Goal: Manage account settings

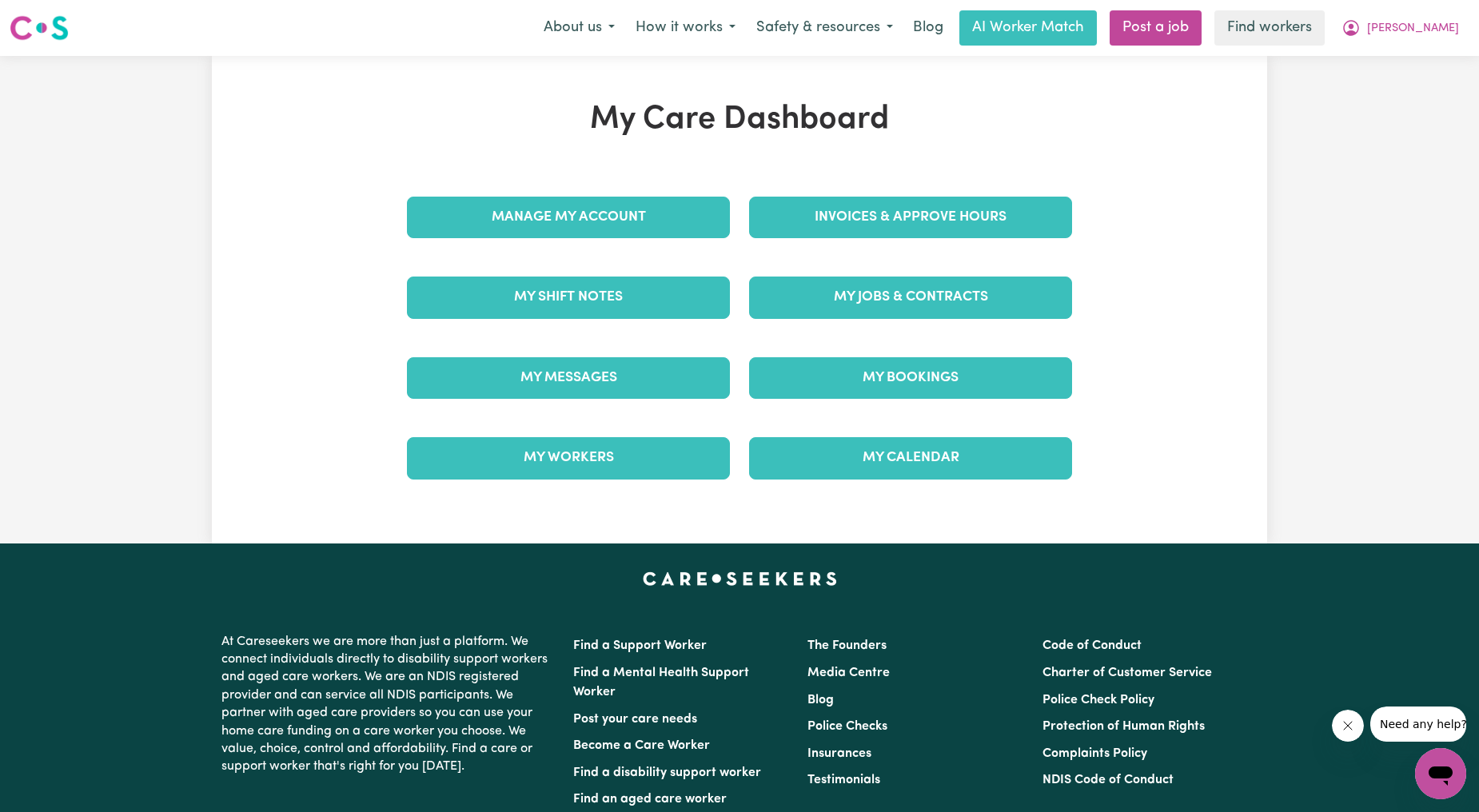
click at [911, 189] on div "Invoices & Approve Hours" at bounding box center [909, 217] width 342 height 80
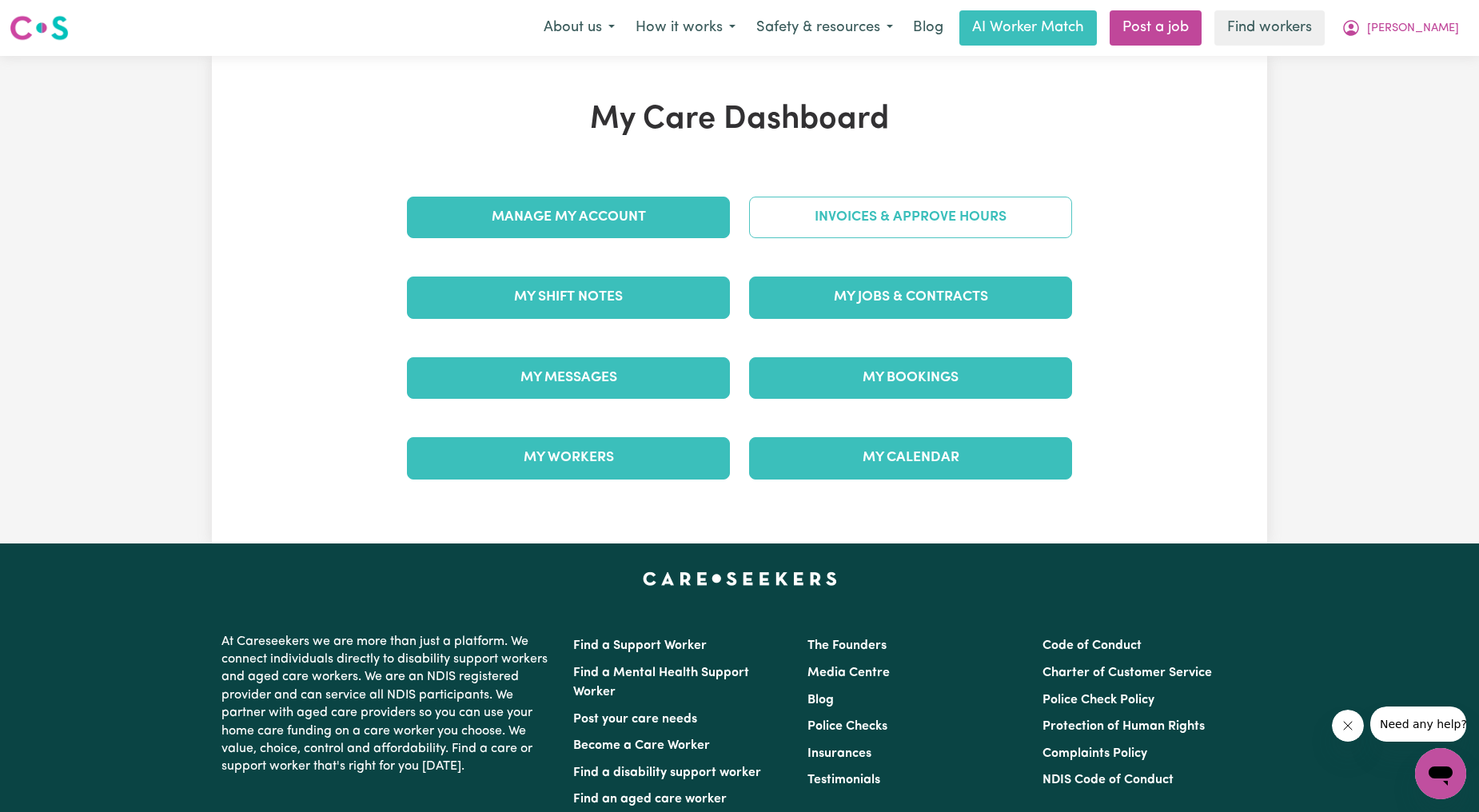
click at [908, 216] on link "Invoices & Approve Hours" at bounding box center [910, 217] width 323 height 41
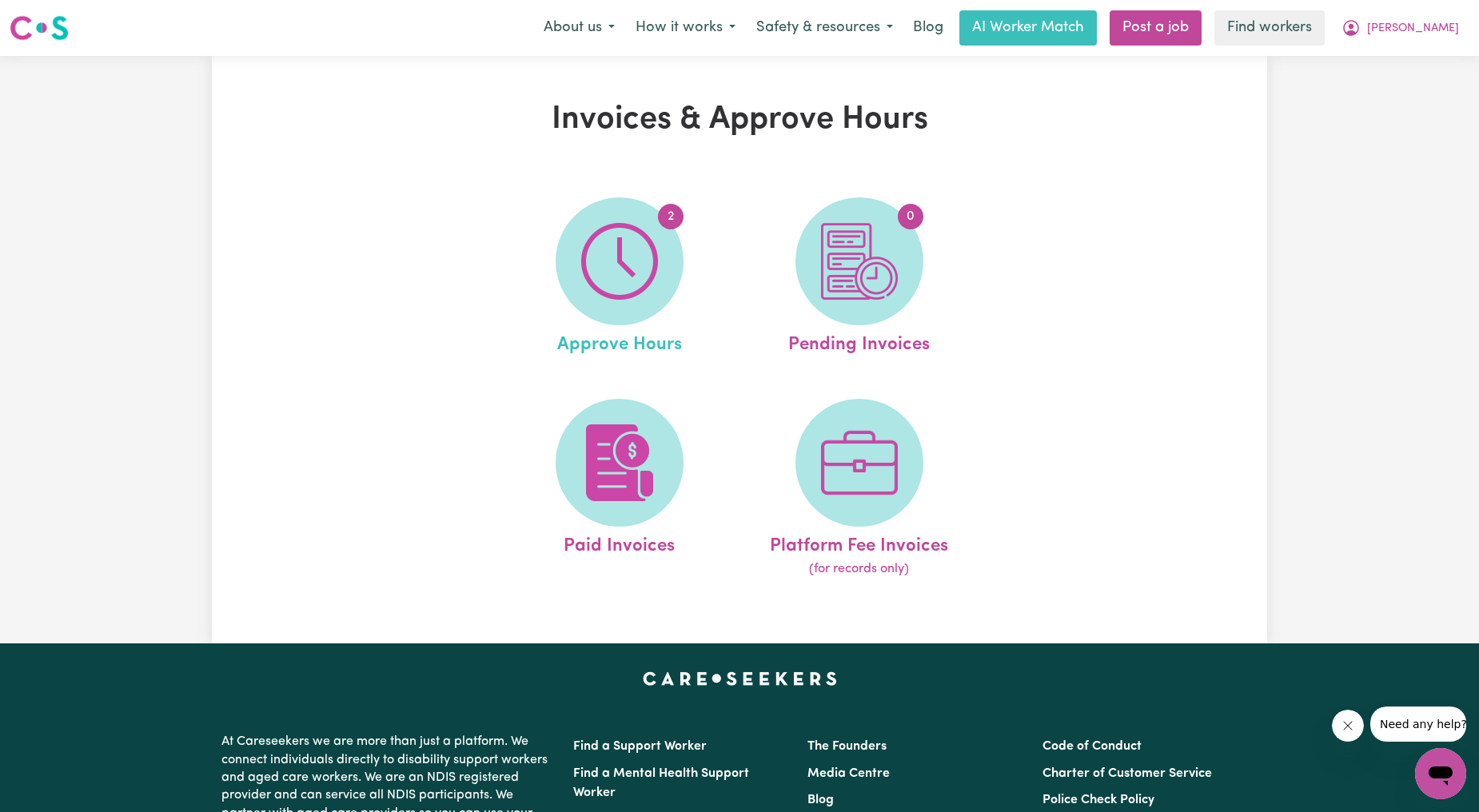
click at [587, 355] on span "Approve Hours" at bounding box center [619, 342] width 124 height 34
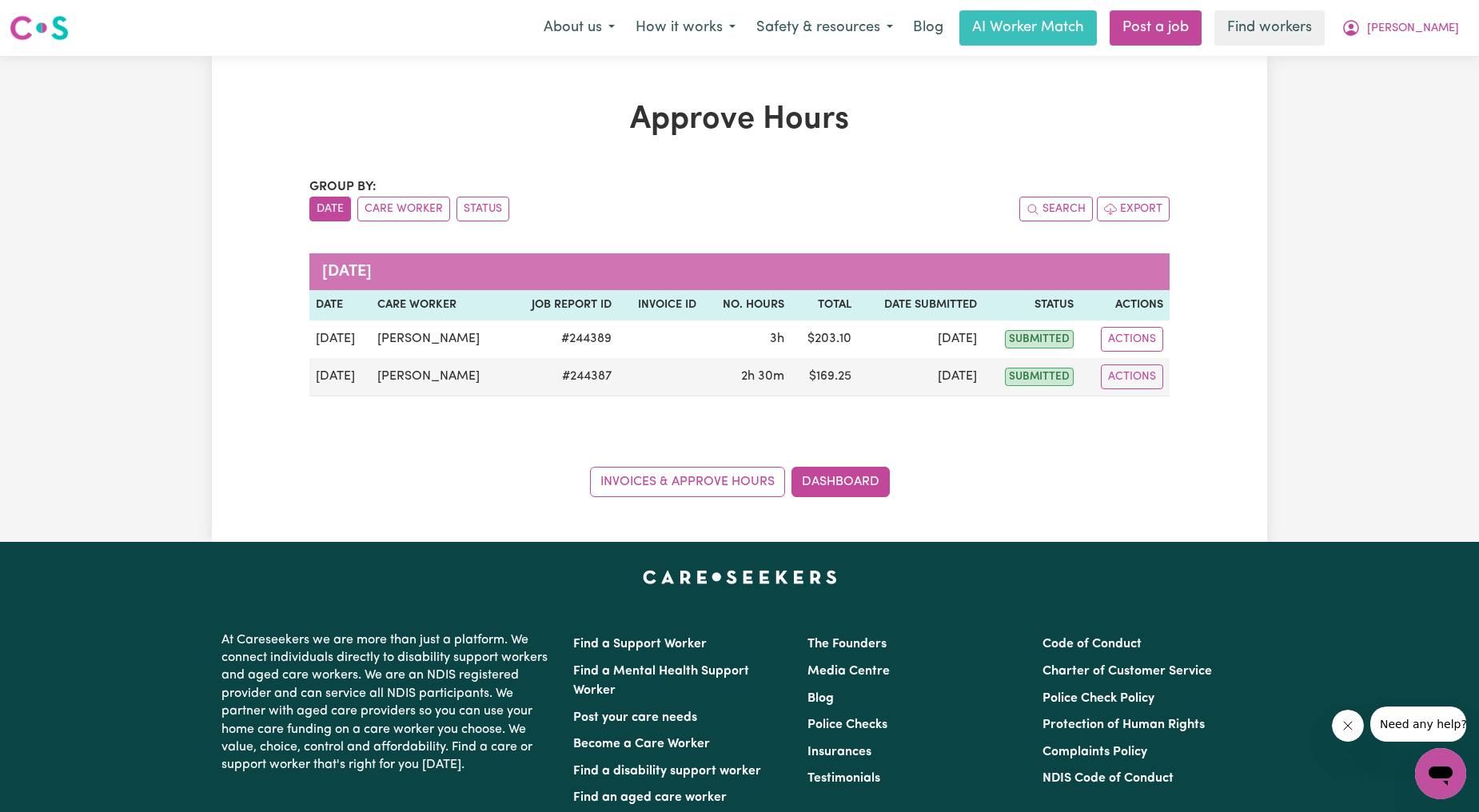
click at [1379, 92] on div "Approve Hours Group by: Date Care Worker Status Search Export [DATE] Date Care …" at bounding box center [739, 298] width 1479 height 486
click at [1435, 46] on nav "Menu About us How it works Safety & resources Blog AI Worker Match Post a job F…" at bounding box center [739, 27] width 1479 height 56
click at [1440, 29] on span "[PERSON_NAME]" at bounding box center [1413, 28] width 92 height 18
click at [1412, 53] on link "My Dashboard" at bounding box center [1406, 62] width 126 height 30
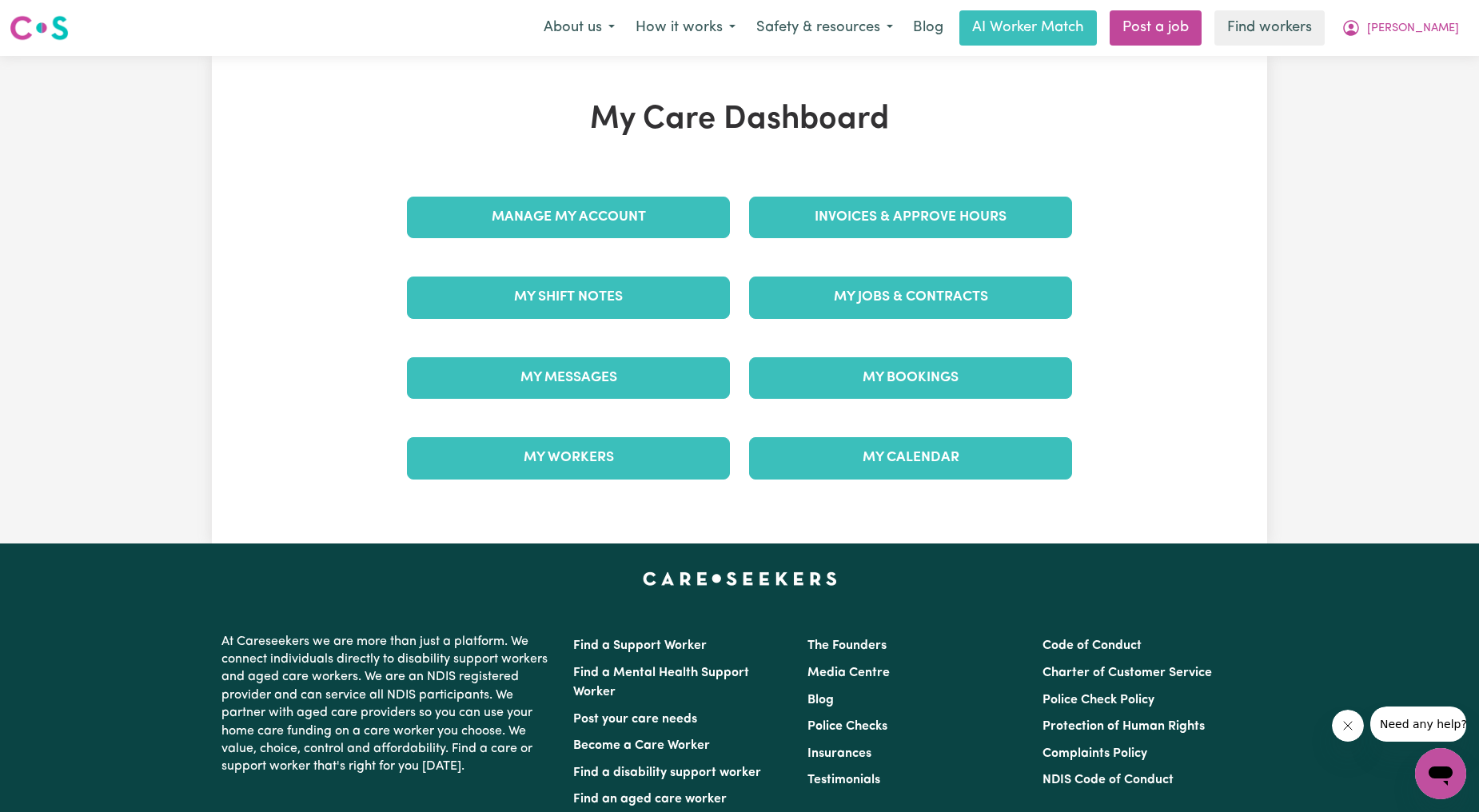
click at [506, 248] on div "Manage My Account" at bounding box center [568, 217] width 342 height 80
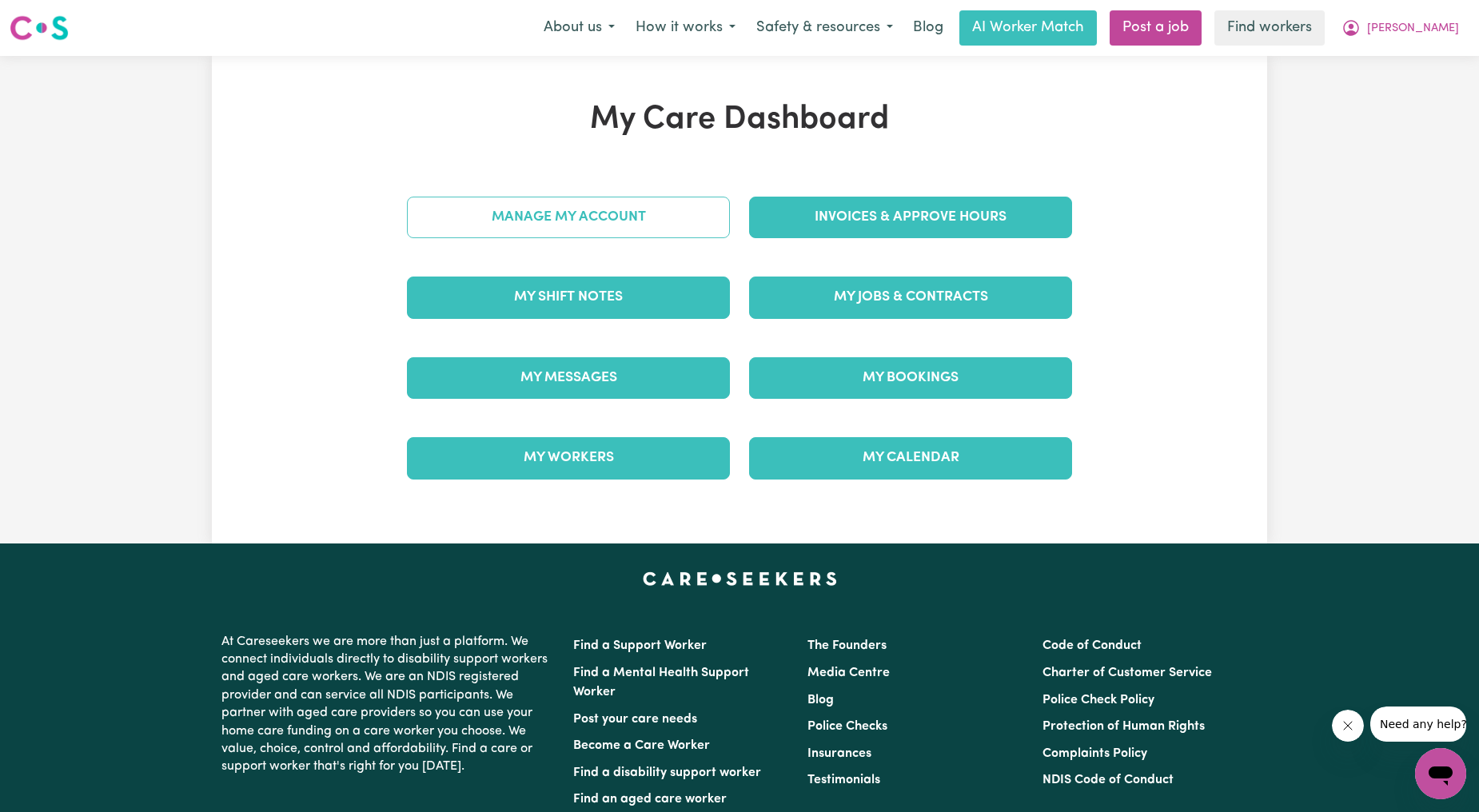
click at [542, 212] on link "Manage My Account" at bounding box center [568, 217] width 323 height 41
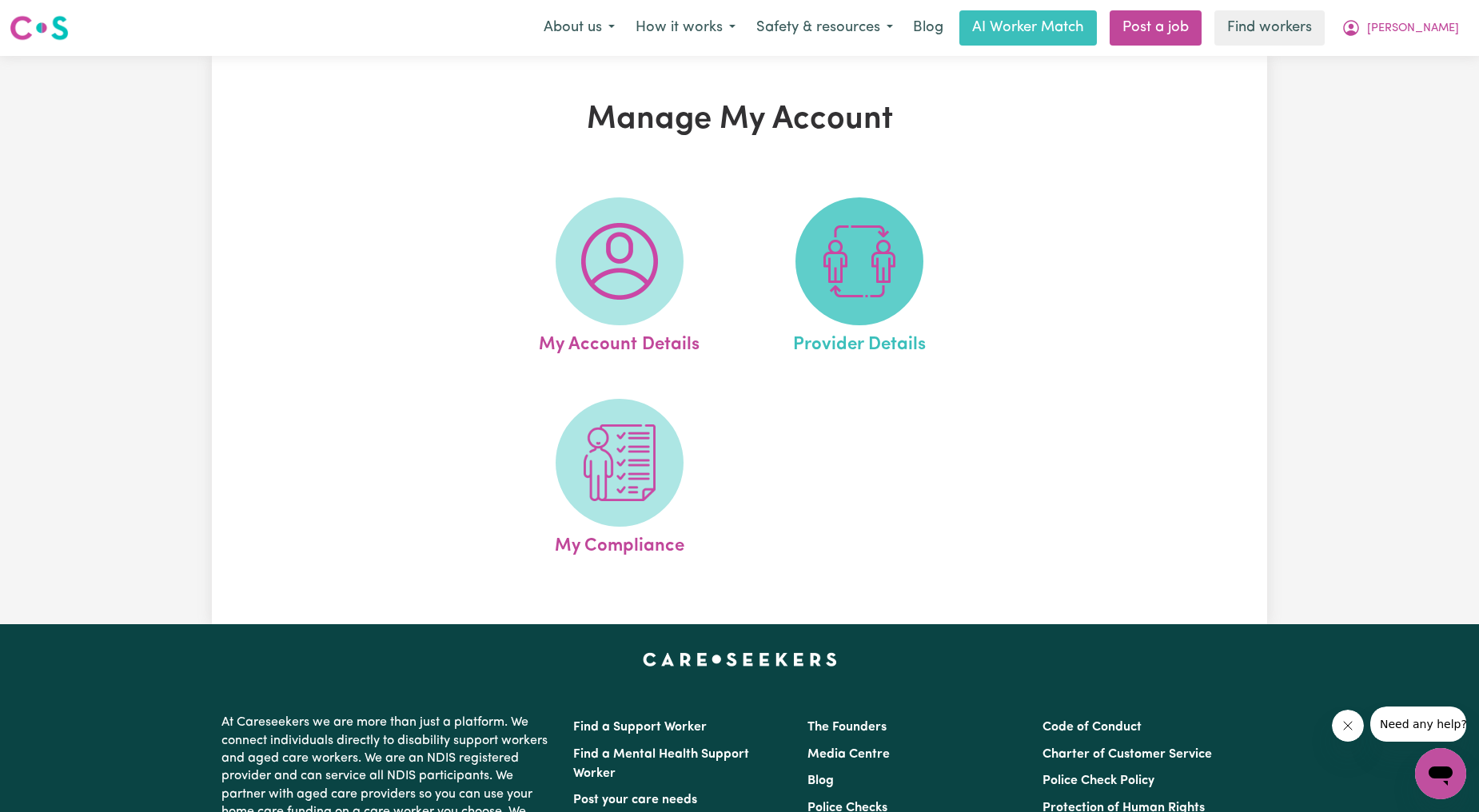
click at [821, 214] on span at bounding box center [860, 262] width 128 height 128
select select "NDIS_FUNDING_PLAN_MANAGED"
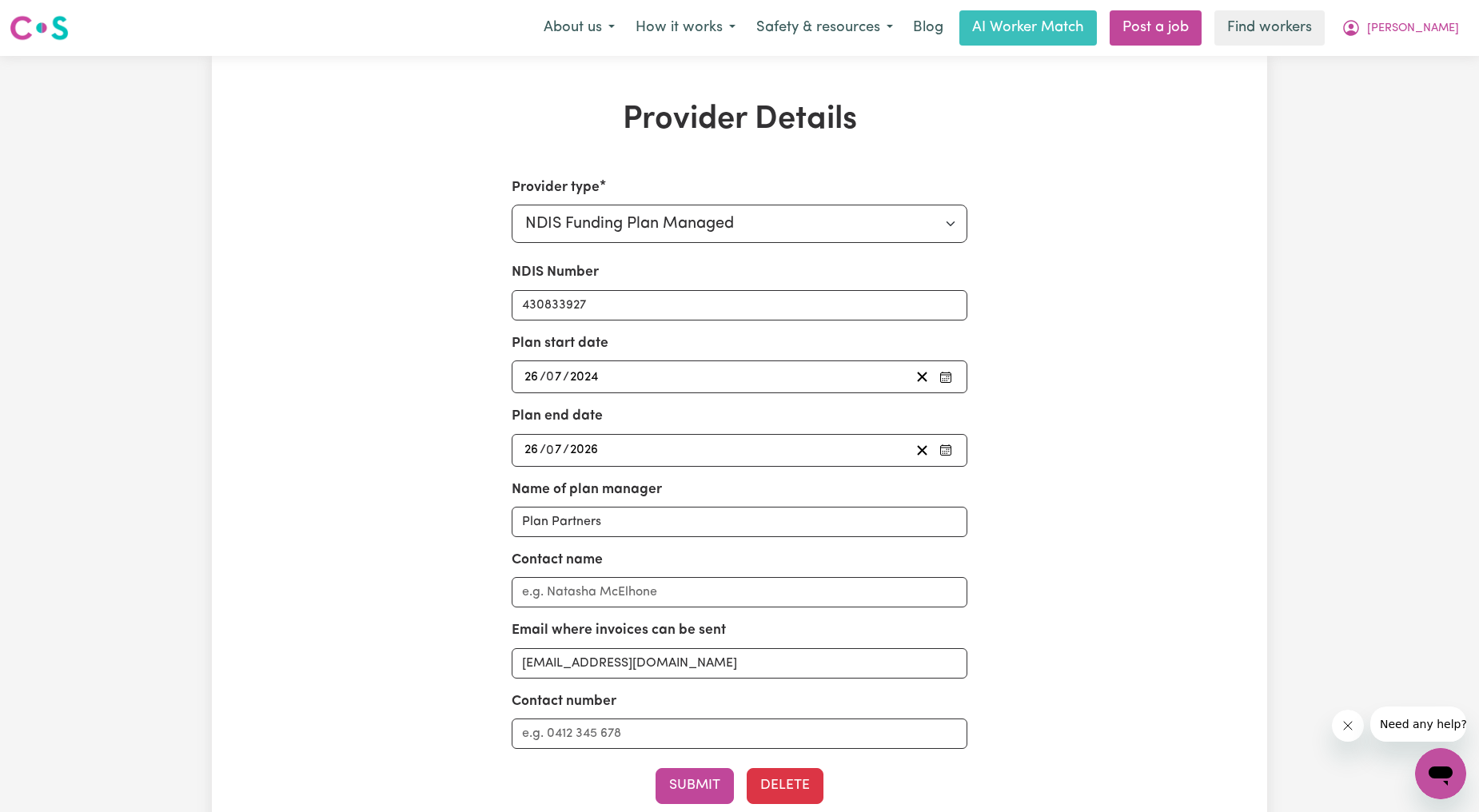
click at [1269, 282] on div "Provider Details Provider type Select your provider type... Privately Aged Care…" at bounding box center [739, 504] width 1479 height 898
click at [1450, 19] on button "[PERSON_NAME]" at bounding box center [1400, 28] width 138 height 34
click at [1404, 129] on link "Logout" at bounding box center [1406, 122] width 126 height 30
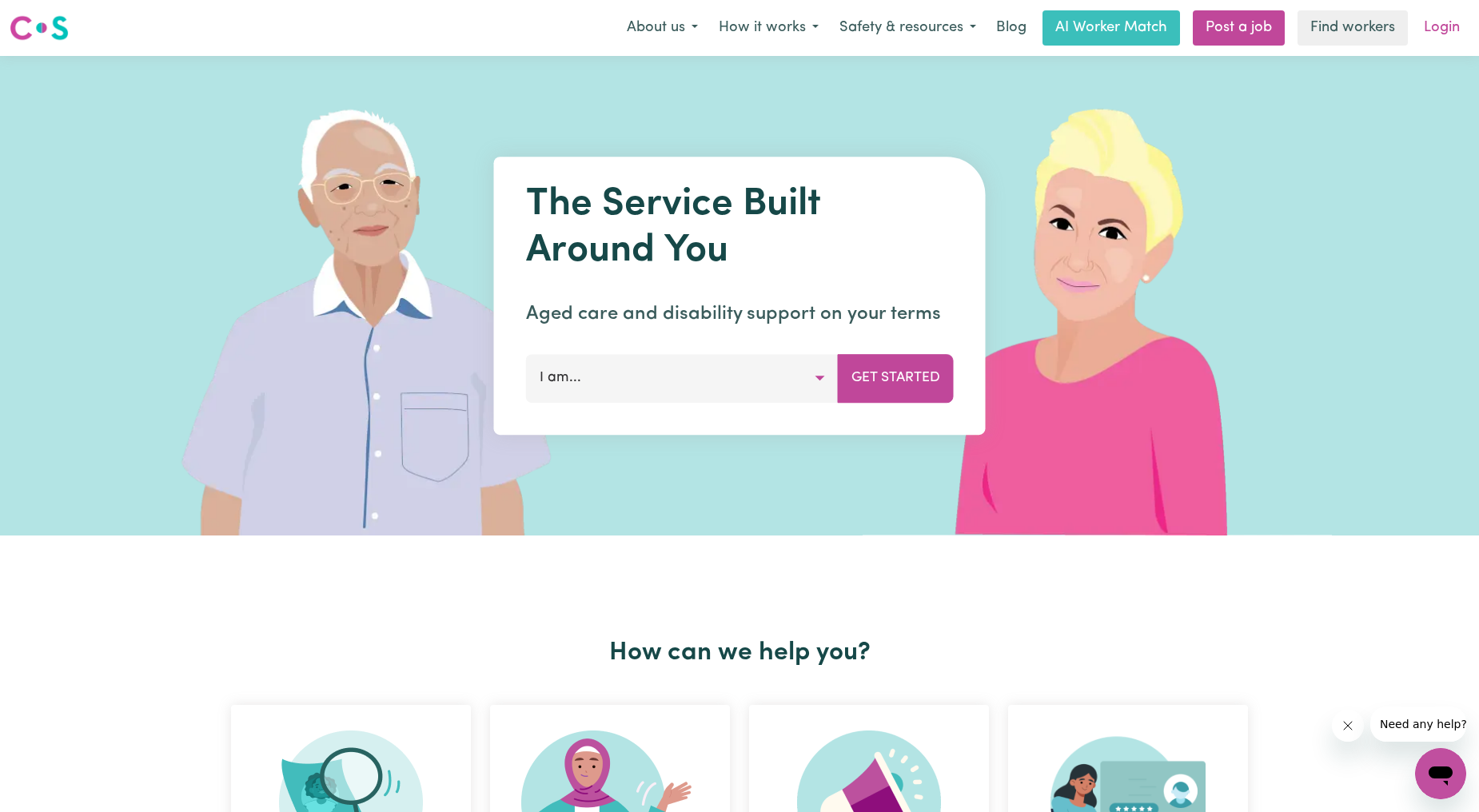
click at [1425, 40] on link "Login" at bounding box center [1441, 27] width 56 height 35
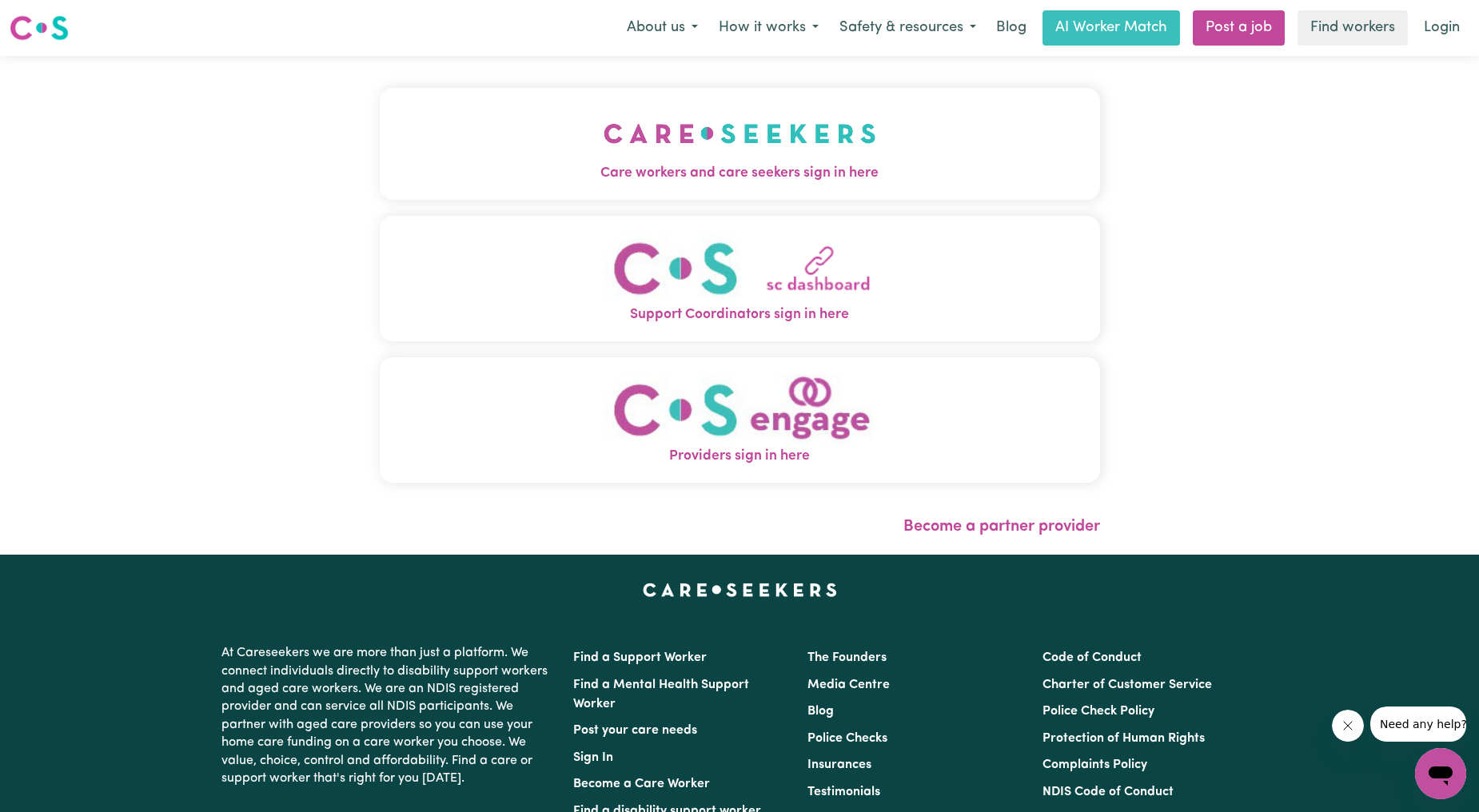
click at [794, 189] on div "Care workers and care seekers sign in here Support Coordinators sign in here Pr…" at bounding box center [739, 305] width 739 height 499
click at [794, 189] on button "Care workers and care seekers sign in here" at bounding box center [739, 143] width 720 height 112
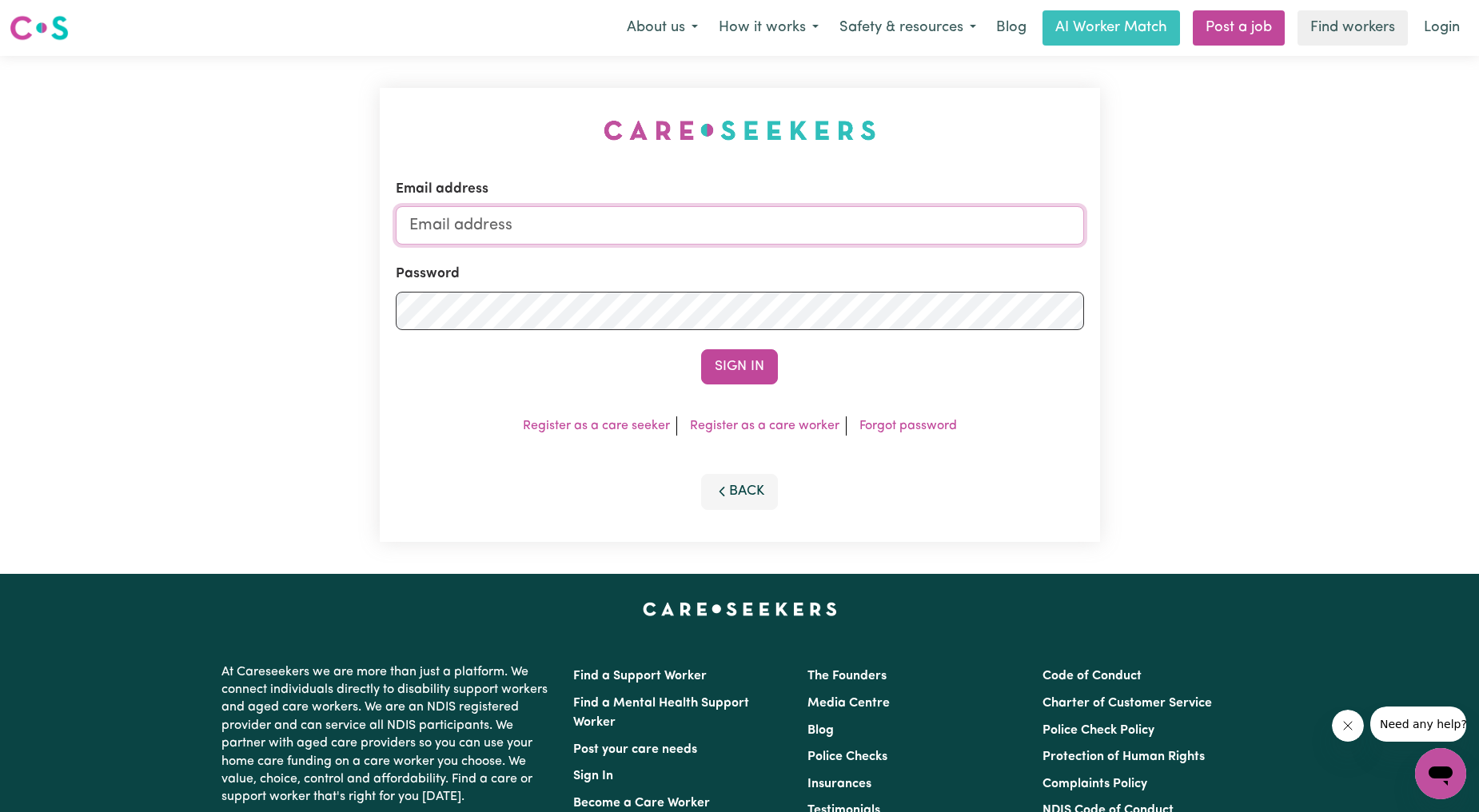
click at [764, 222] on input "Email address" at bounding box center [739, 225] width 688 height 39
drag, startPoint x: 493, startPoint y: 220, endPoint x: 832, endPoint y: 224, distance: 339.0
click at [832, 224] on input "[EMAIL_ADDRESS][PERSON_NAME][DOMAIN_NAME]" at bounding box center [739, 225] width 688 height 39
type input "superuser~[EMAIL_ADDRESS][DOMAIN_NAME]"
click at [763, 371] on button "Sign In" at bounding box center [740, 366] width 77 height 35
